Goal: Task Accomplishment & Management: Manage account settings

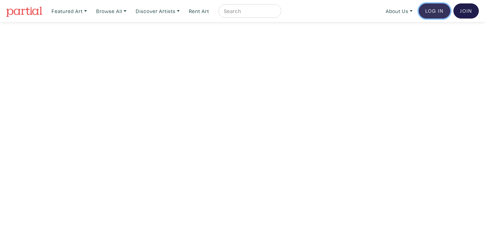
click at [429, 12] on link "Log In" at bounding box center [434, 10] width 32 height 15
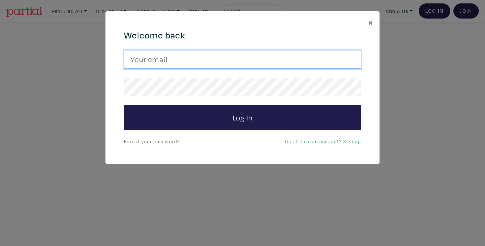
click at [205, 57] on input "email" at bounding box center [242, 59] width 237 height 19
type input "[PERSON_NAME]"
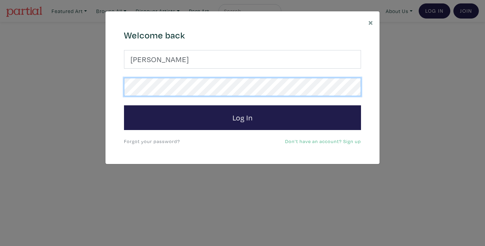
click at [124, 105] on button "Log In" at bounding box center [242, 117] width 237 height 25
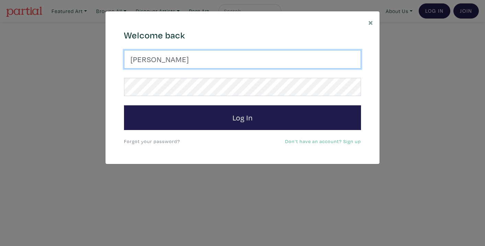
click at [204, 59] on input "[PERSON_NAME]" at bounding box center [242, 59] width 237 height 19
drag, startPoint x: 204, startPoint y: 59, endPoint x: 87, endPoint y: 62, distance: 116.4
click at [87, 62] on div "× 664c6a6d6e3476504e6b79362f4172494552756f694733386b666278545363695a485979654c4…" at bounding box center [242, 123] width 485 height 246
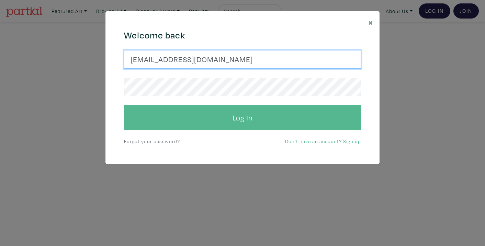
type input "[EMAIL_ADDRESS][DOMAIN_NAME]"
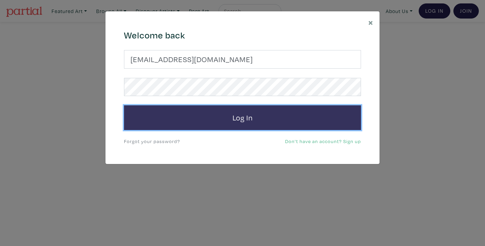
click at [190, 117] on button "Log In" at bounding box center [242, 117] width 237 height 25
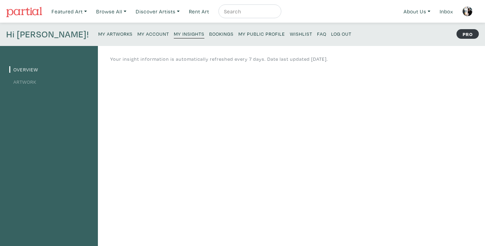
click at [25, 82] on link "Artwork" at bounding box center [22, 82] width 27 height 7
click at [102, 35] on small "My Artworks" at bounding box center [115, 34] width 34 height 7
